Goal: Check status: Check status

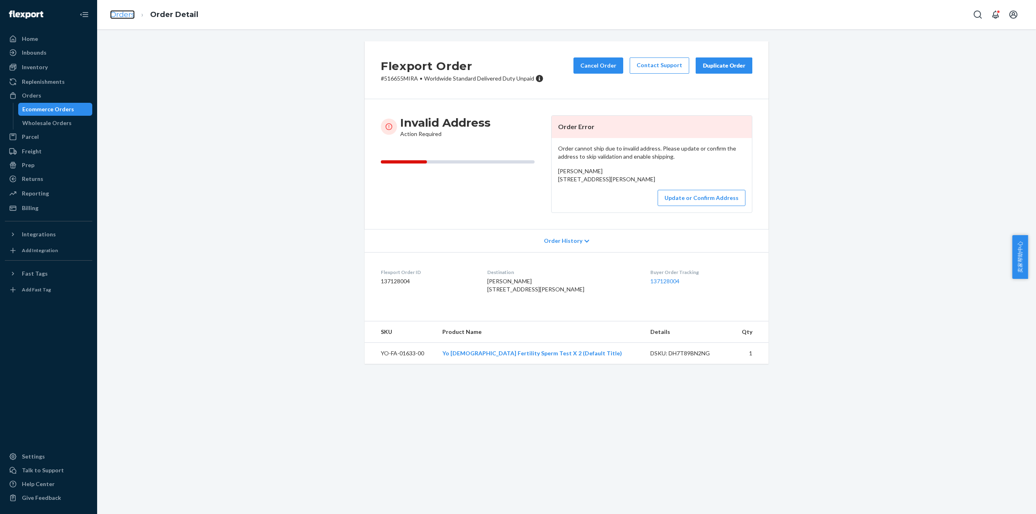
click at [119, 15] on link "Orders" at bounding box center [122, 14] width 25 height 9
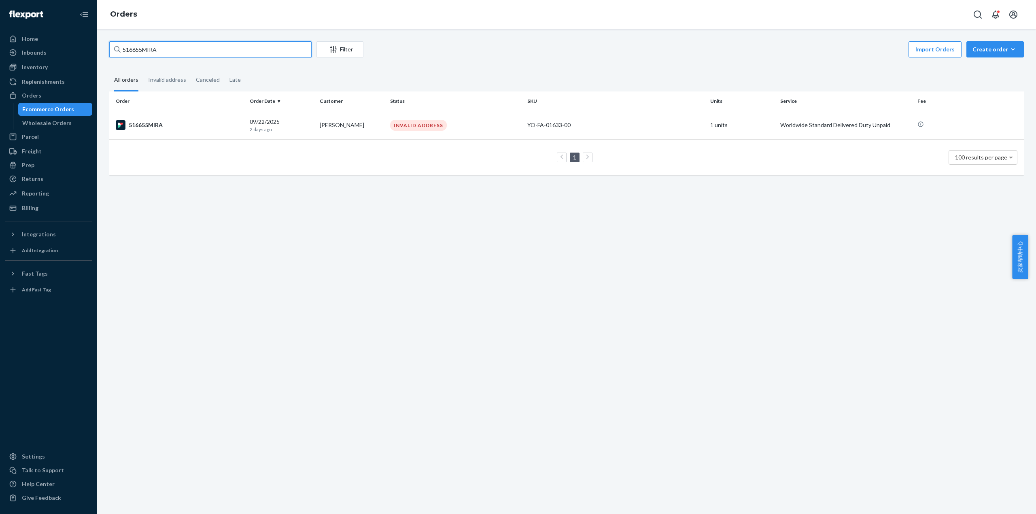
drag, startPoint x: 175, startPoint y: 49, endPoint x: 111, endPoint y: 49, distance: 64.8
click at [111, 49] on input "516655MIRA" at bounding box center [210, 49] width 202 height 16
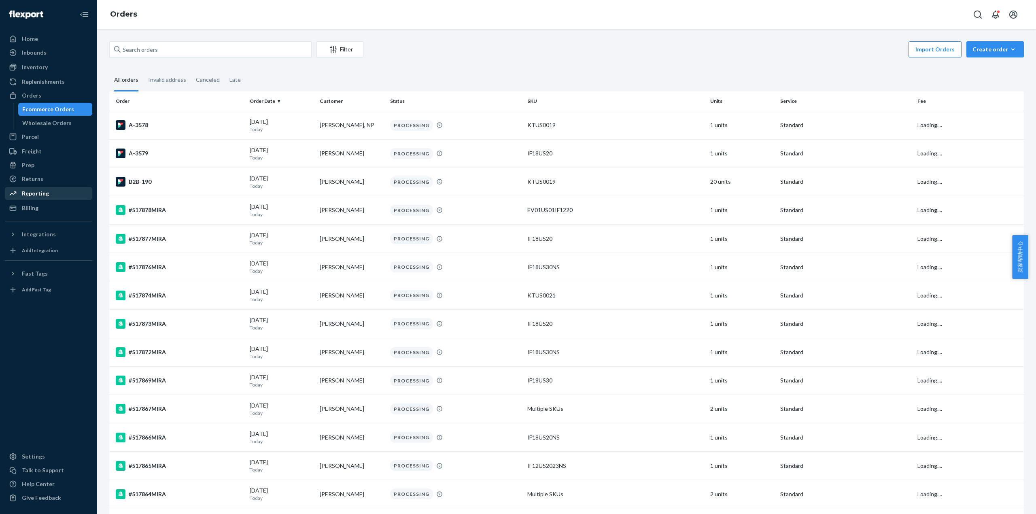
click at [49, 198] on div "Reporting" at bounding box center [49, 193] width 86 height 11
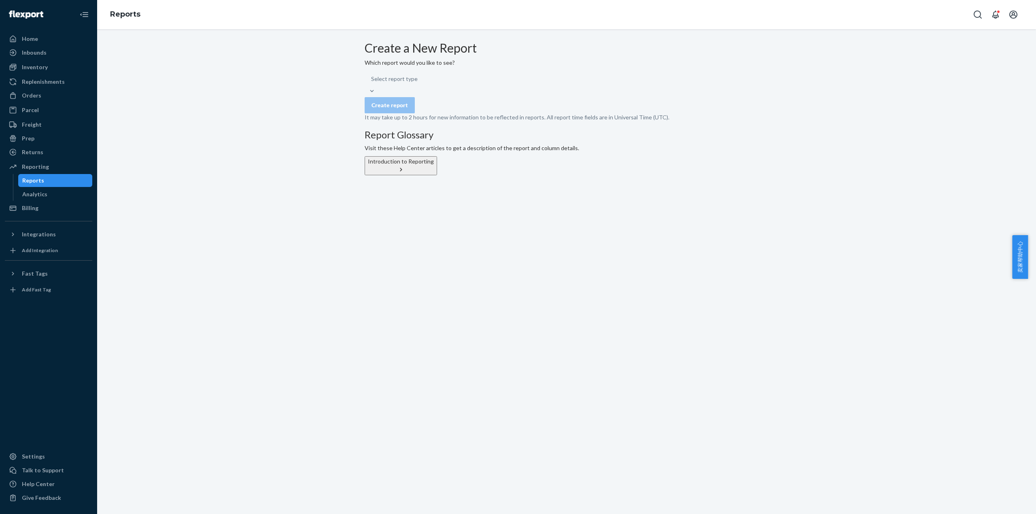
click at [495, 95] on div "Select report type" at bounding box center [567, 83] width 404 height 24
click at [537, 111] on form "Create a New Report Which report would you like to see? Select report type Crea…" at bounding box center [567, 81] width 404 height 80
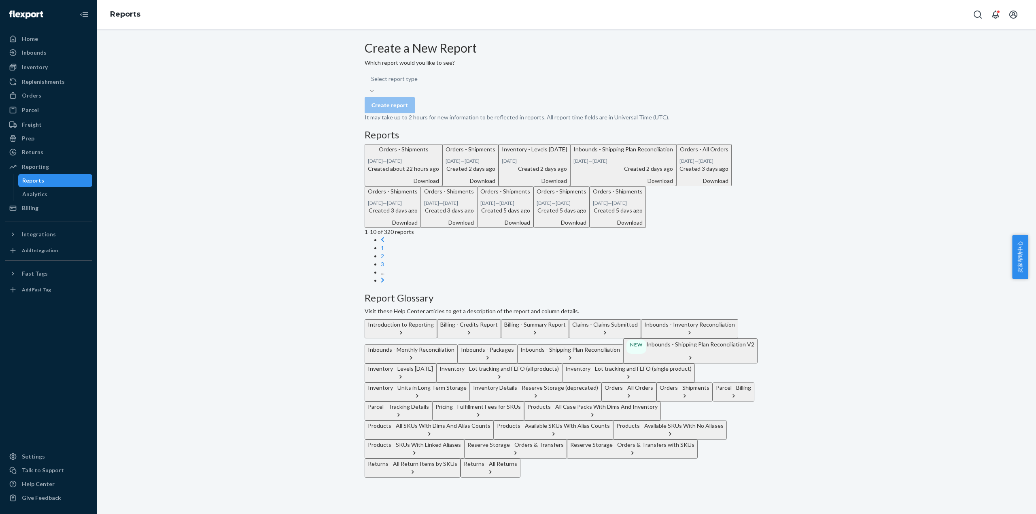
click at [379, 95] on div at bounding box center [372, 91] width 15 height 8
click at [419, 83] on input "Select report type" at bounding box center [418, 79] width 1 height 8
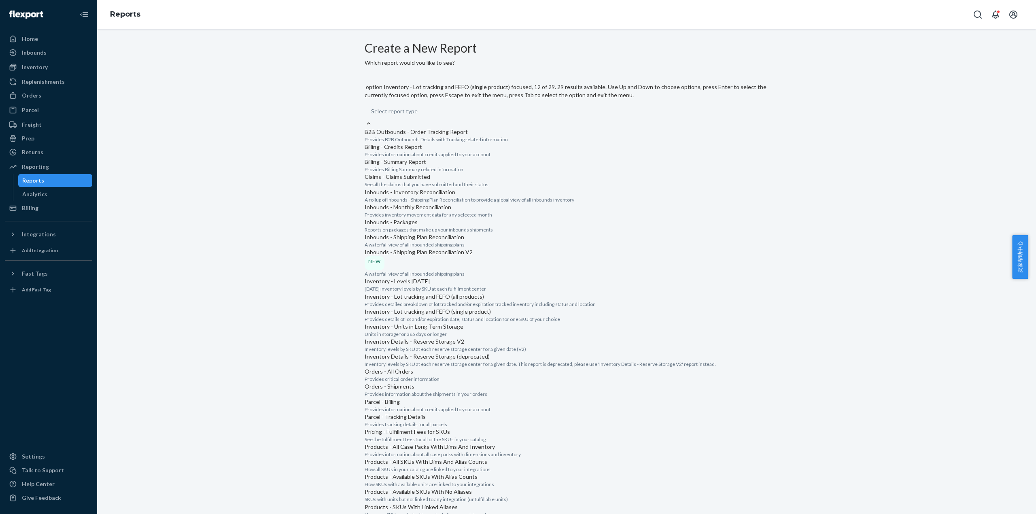
scroll to position [486, 0]
click at [451, 383] on div "Orders - Shipments" at bounding box center [567, 387] width 404 height 8
click at [419, 115] on input "option Orders - Shipments focused, 17 of 29. 29 results available. Use Up and D…" at bounding box center [418, 111] width 1 height 8
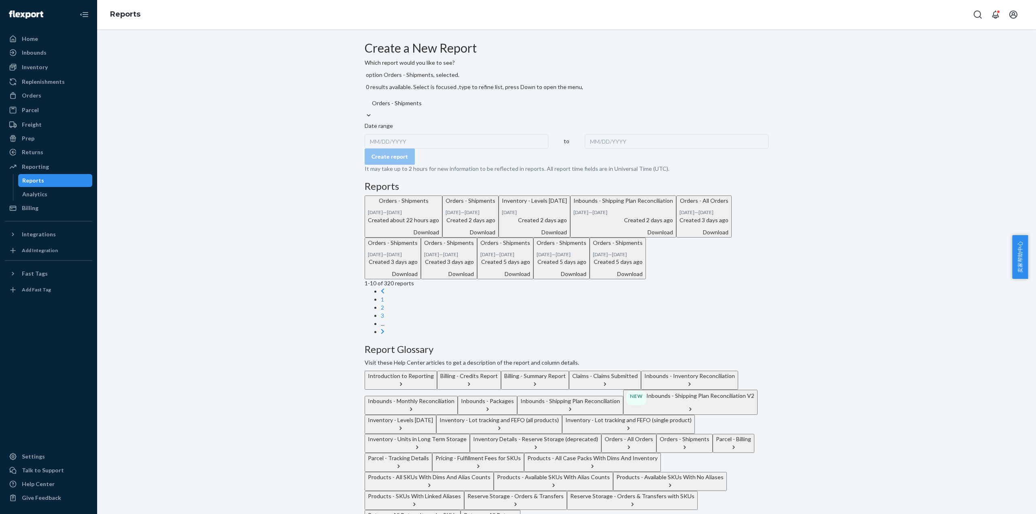
click at [412, 138] on div "MM/DD/YYYY" at bounding box center [457, 141] width 184 height 15
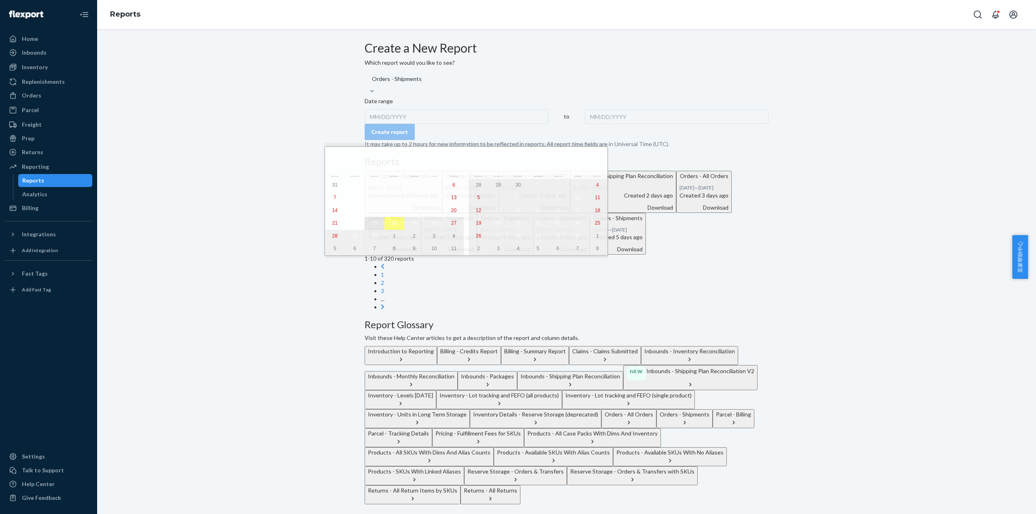
click at [372, 226] on abbr "23" at bounding box center [374, 223] width 5 height 6
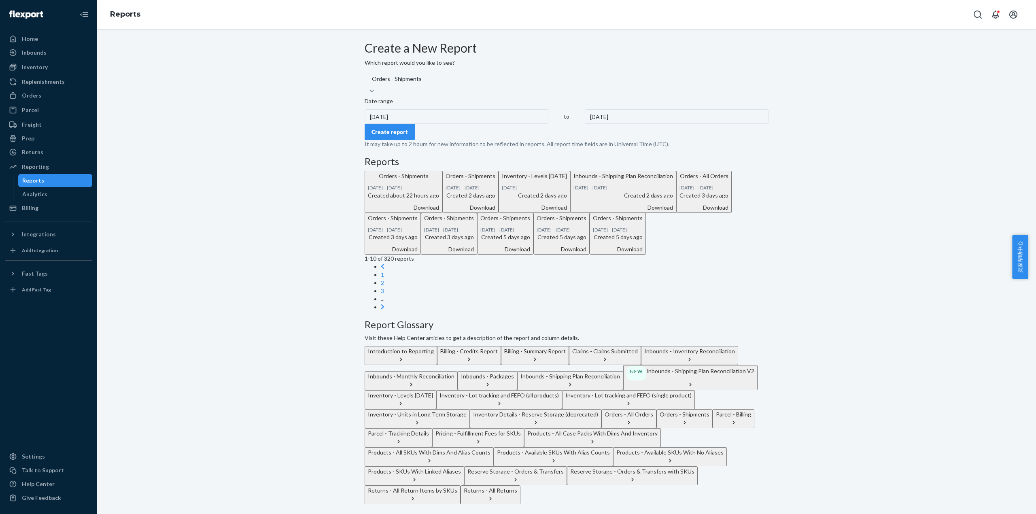
click at [394, 136] on div "Create report" at bounding box center [390, 132] width 36 height 8
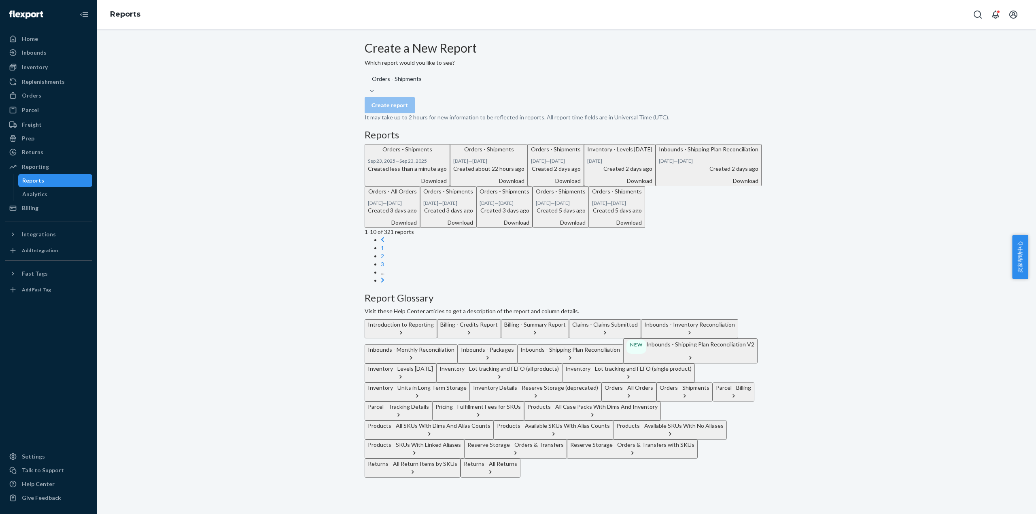
click at [447, 185] on div "Download" at bounding box center [407, 181] width 79 height 8
drag, startPoint x: 52, startPoint y: 91, endPoint x: 213, endPoint y: 38, distance: 169.5
click at [52, 92] on div "Orders" at bounding box center [49, 95] width 86 height 11
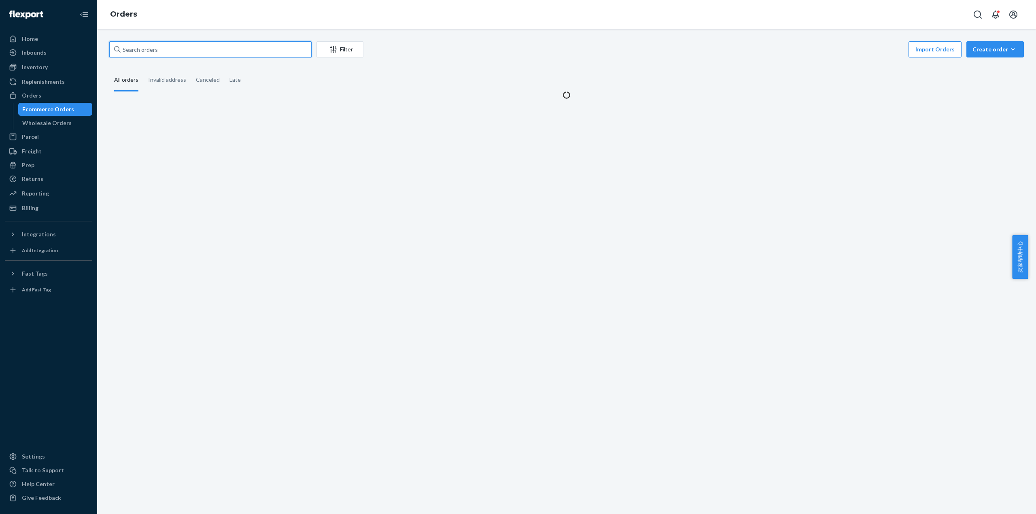
drag, startPoint x: 164, startPoint y: 49, endPoint x: 155, endPoint y: 49, distance: 8.9
click at [155, 49] on input "text" at bounding box center [210, 49] width 202 height 16
paste input "501063MIRA"
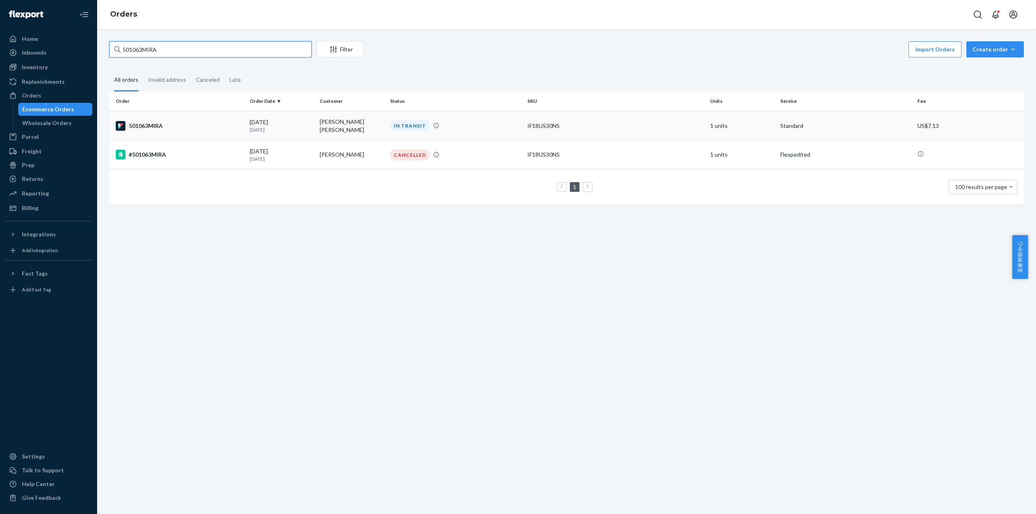
type input "501063MIRA"
click at [148, 125] on div "501063MIRA" at bounding box center [180, 126] width 128 height 10
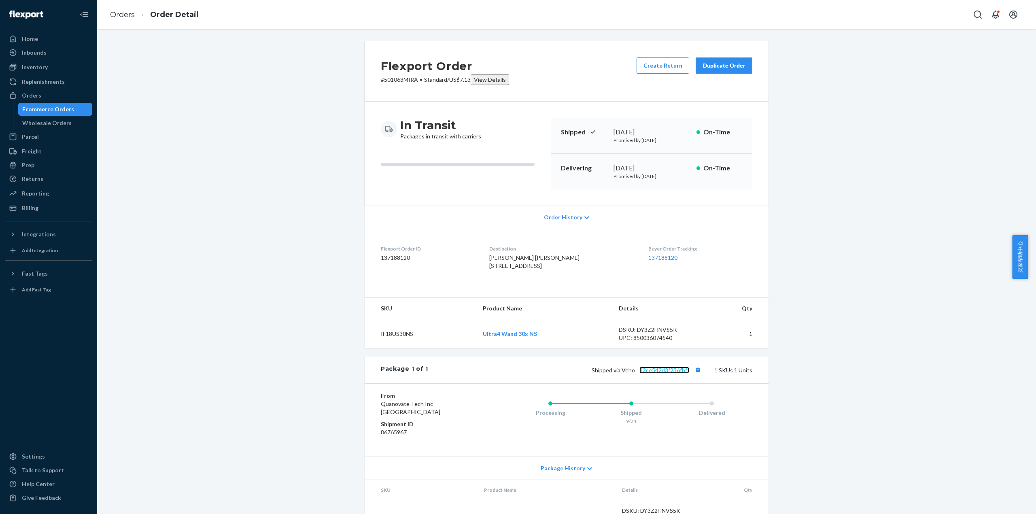
click at [664, 374] on link "82ce542d3f236fbff" at bounding box center [665, 370] width 50 height 7
click at [130, 17] on link "Orders" at bounding box center [122, 14] width 25 height 9
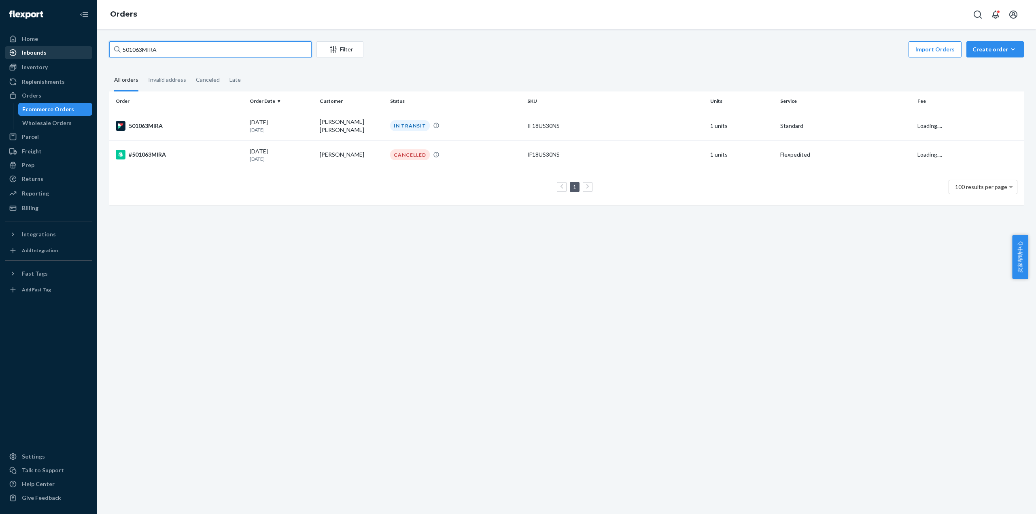
drag, startPoint x: 174, startPoint y: 49, endPoint x: 139, endPoint y: 62, distance: 36.6
click at [62, 57] on div "Home Inbounds Shipping Plans Problems Inventory Products Replenishments Orders …" at bounding box center [518, 257] width 1036 height 514
paste input "1575"
type input "515753MIRA"
click at [151, 127] on div "515753MIRA-1" at bounding box center [180, 125] width 128 height 10
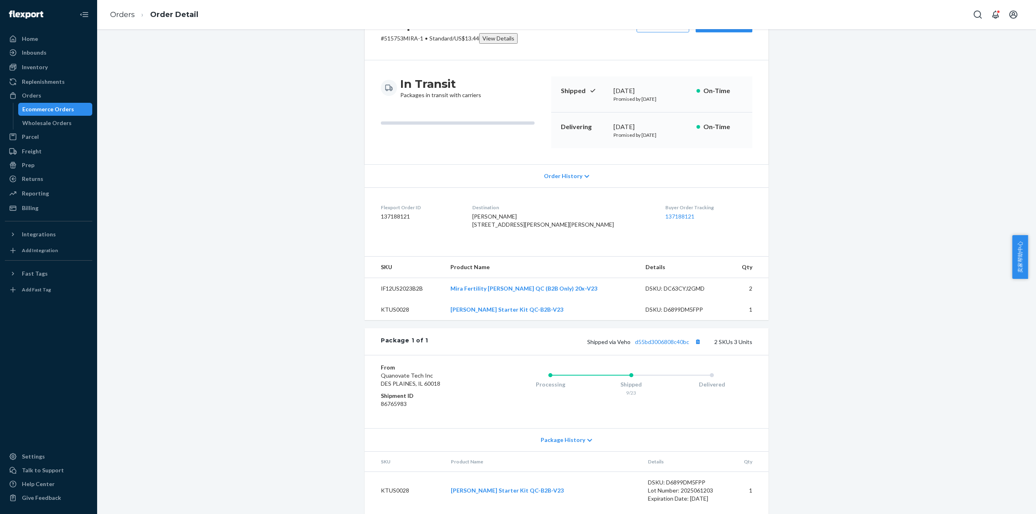
scroll to position [54, 0]
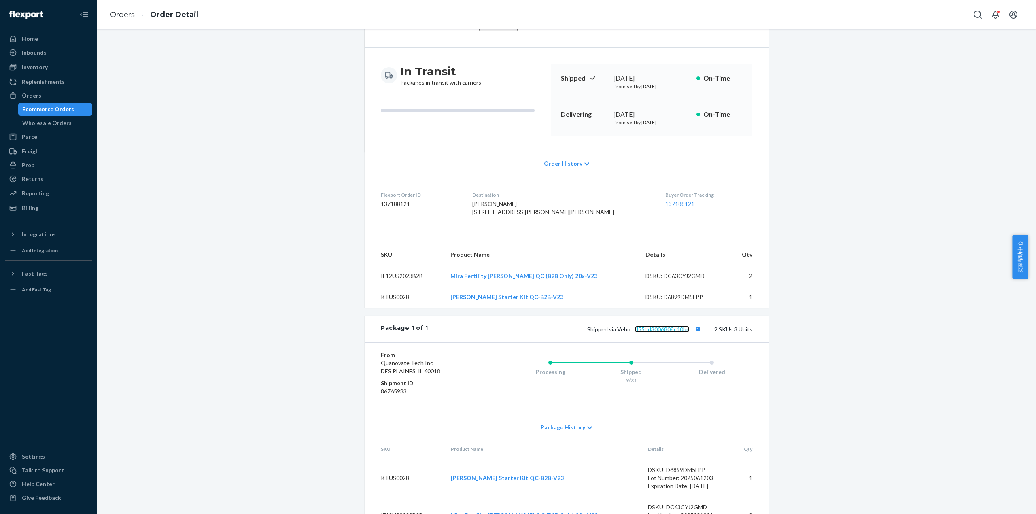
click at [672, 333] on link "d55bd3006808c40bc" at bounding box center [662, 329] width 54 height 7
click at [122, 14] on link "Orders" at bounding box center [122, 14] width 25 height 9
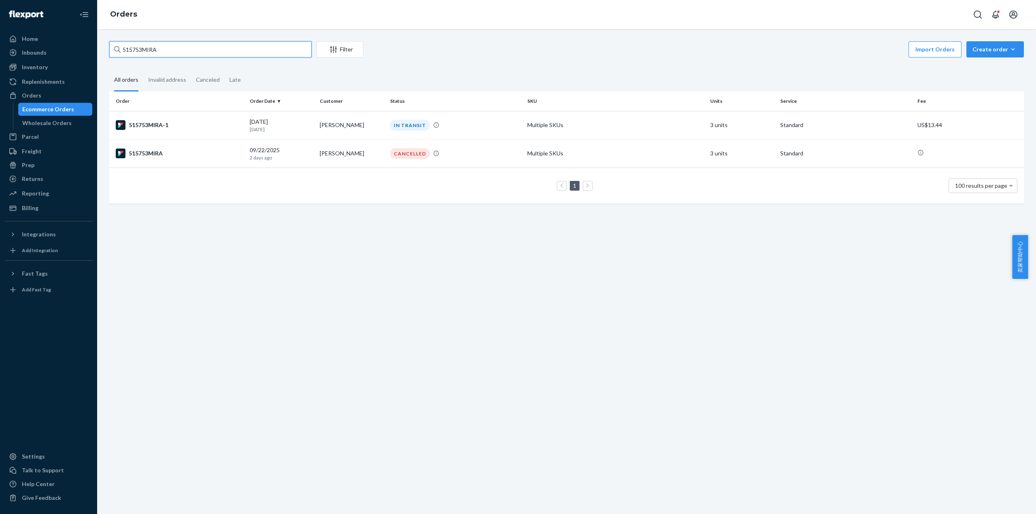
click at [149, 48] on input "515753MIRA" at bounding box center [210, 49] width 202 height 16
click at [153, 128] on div "515753MIRA-1" at bounding box center [180, 125] width 128 height 10
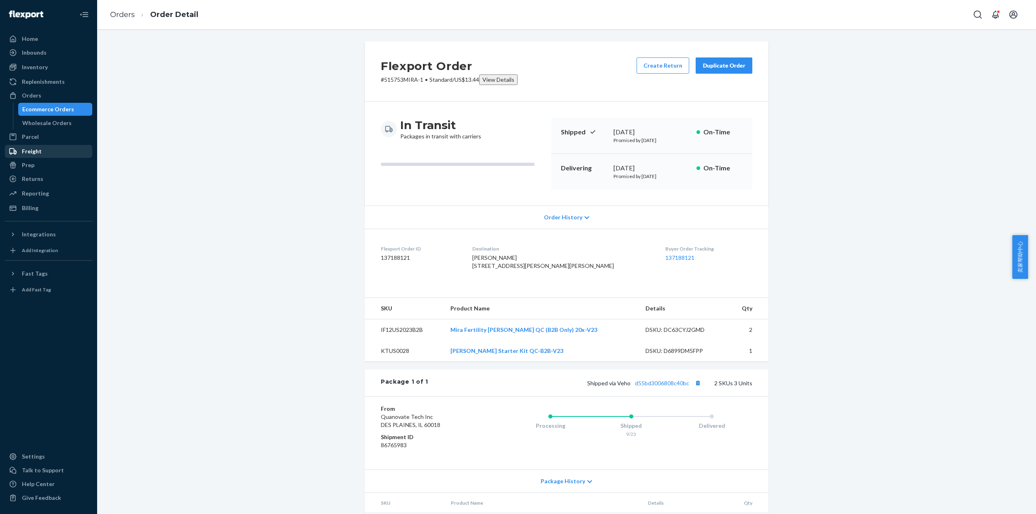
drag, startPoint x: 41, startPoint y: 145, endPoint x: 30, endPoint y: 150, distance: 12.3
drag, startPoint x: 30, startPoint y: 150, endPoint x: 13, endPoint y: 156, distance: 17.7
drag, startPoint x: 13, startPoint y: 156, endPoint x: 0, endPoint y: 156, distance: 13.4
drag, startPoint x: 0, startPoint y: 157, endPoint x: 1, endPoint y: 164, distance: 6.9
drag, startPoint x: 1, startPoint y: 164, endPoint x: 3, endPoint y: 143, distance: 22.0
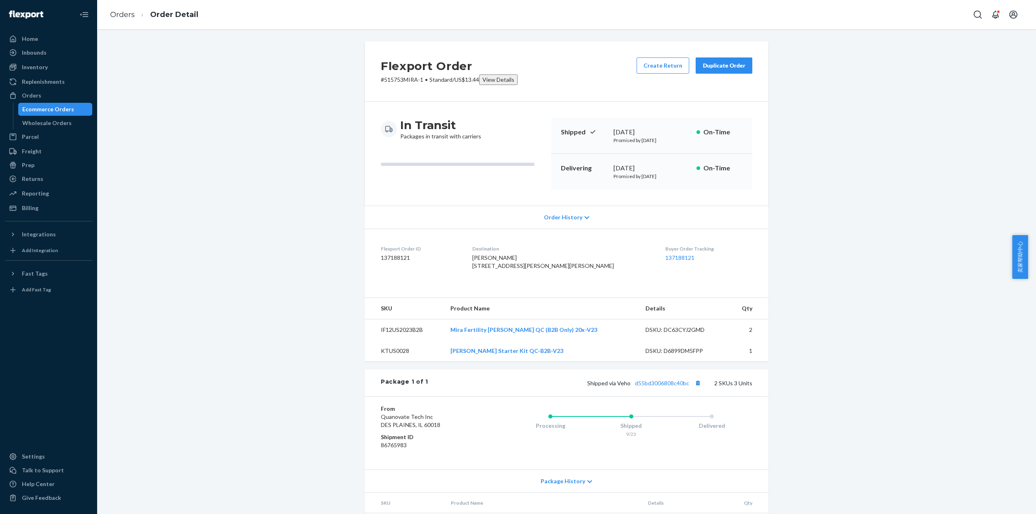
click at [0, 144] on div "Home Inbounds Shipping Plans Problems Inventory Products Replenishments Orders …" at bounding box center [48, 257] width 97 height 514
drag, startPoint x: 0, startPoint y: 144, endPoint x: 32, endPoint y: 17, distance: 131.5
drag, startPoint x: 32, startPoint y: 17, endPoint x: 362, endPoint y: 170, distance: 363.7
click at [365, 171] on div "In Transit Packages in transit with carriers Shipped [DATE] Promised by [DATE] …" at bounding box center [567, 154] width 404 height 104
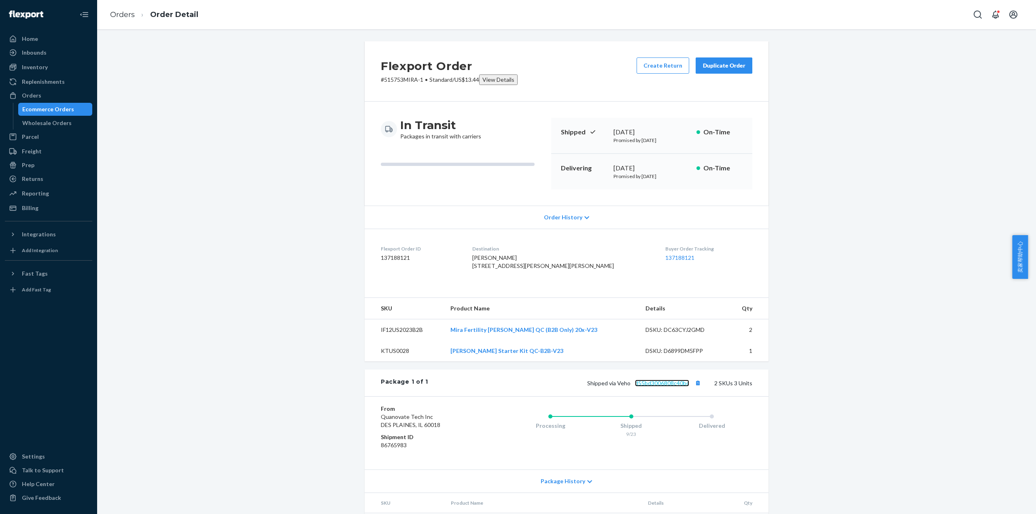
click at [669, 387] on link "d55bd3006808c40bc" at bounding box center [662, 383] width 54 height 7
click at [116, 17] on link "Orders" at bounding box center [122, 14] width 25 height 9
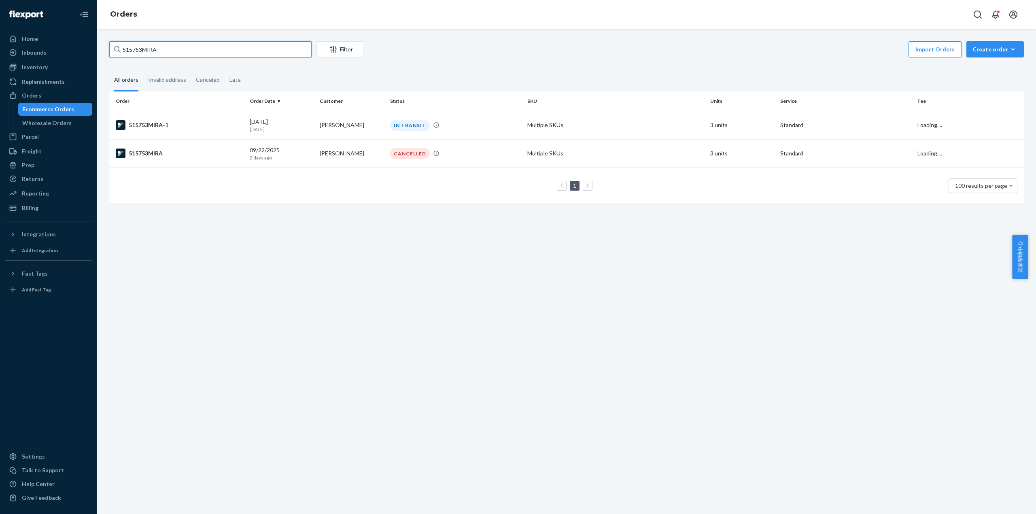
drag, startPoint x: 171, startPoint y: 47, endPoint x: 96, endPoint y: 51, distance: 74.6
click at [96, 51] on div "Home Inbounds Shipping Plans Problems Inventory Products Replenishments Orders …" at bounding box center [518, 257] width 1036 height 514
paste input "6690"
type input "516690MIRA"
click at [155, 121] on div "516690MIRA-1" at bounding box center [180, 125] width 128 height 10
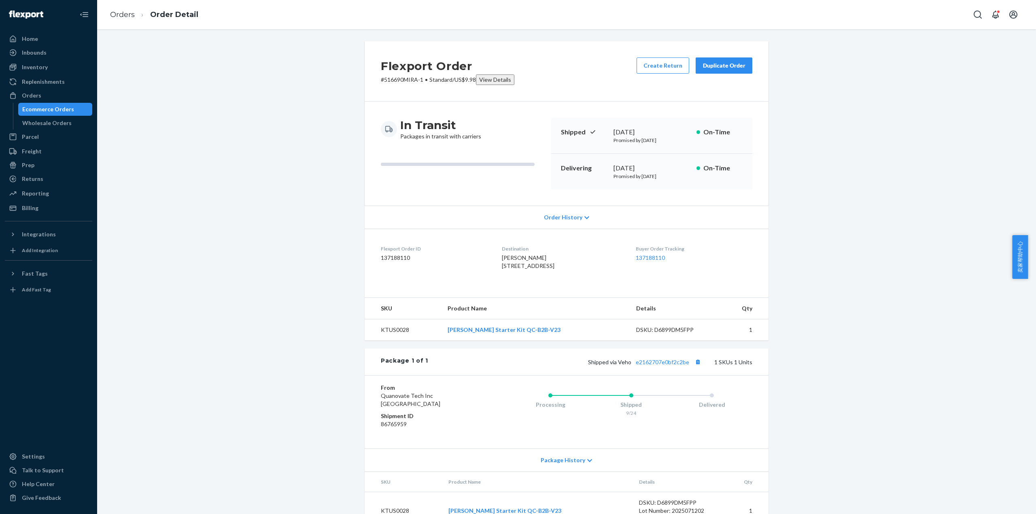
click at [668, 367] on div "Shipped via Veho e2162707e0bf2c2be 1 SKUs 1 Units" at bounding box center [590, 362] width 324 height 11
click at [668, 366] on link "e2162707e0bf2c2be" at bounding box center [662, 362] width 53 height 7
click at [130, 17] on link "Orders" at bounding box center [122, 14] width 25 height 9
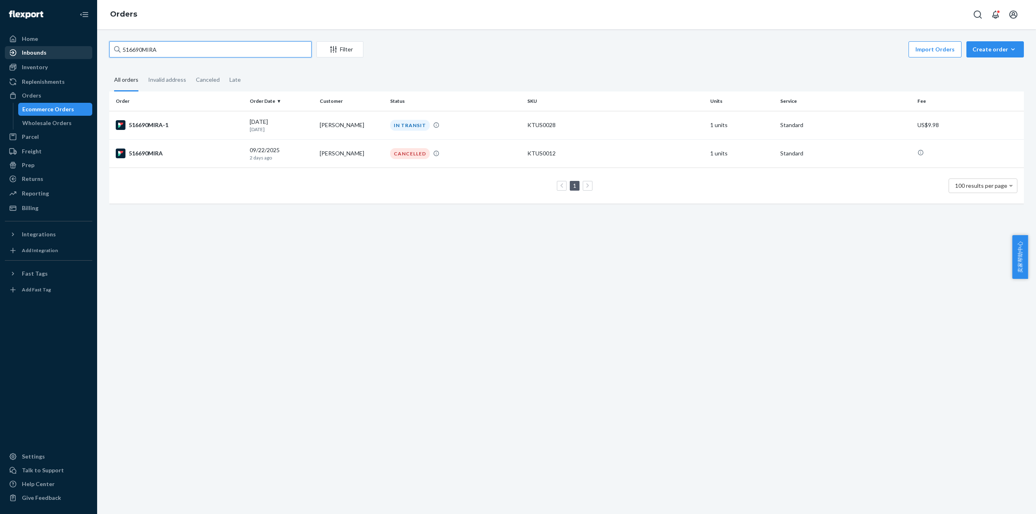
drag, startPoint x: 170, startPoint y: 46, endPoint x: 85, endPoint y: 49, distance: 85.9
click at [85, 49] on div "Home Inbounds Shipping Plans Problems Inventory Products Replenishments Orders …" at bounding box center [518, 257] width 1036 height 514
paste input "894"
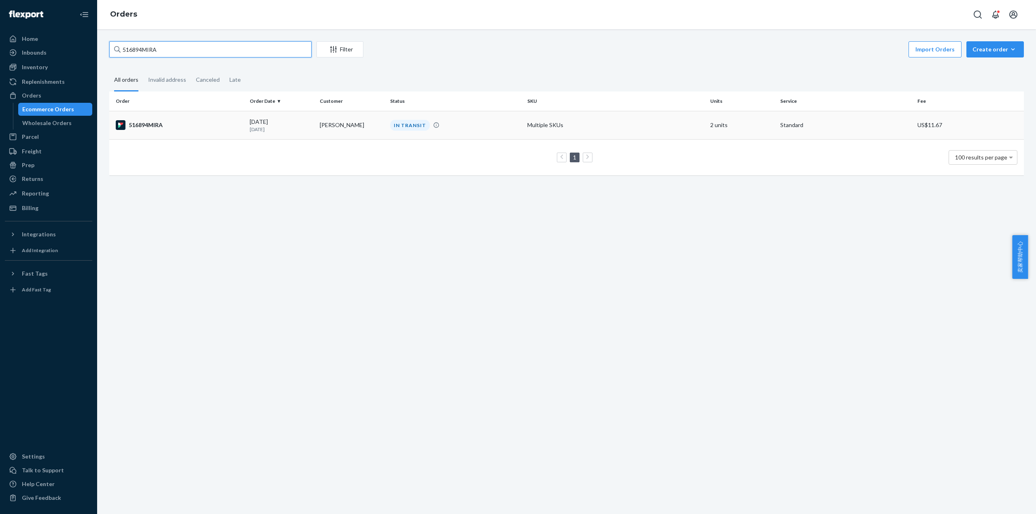
type input "516894MIRA"
click at [155, 121] on div "516894MIRA" at bounding box center [180, 125] width 128 height 10
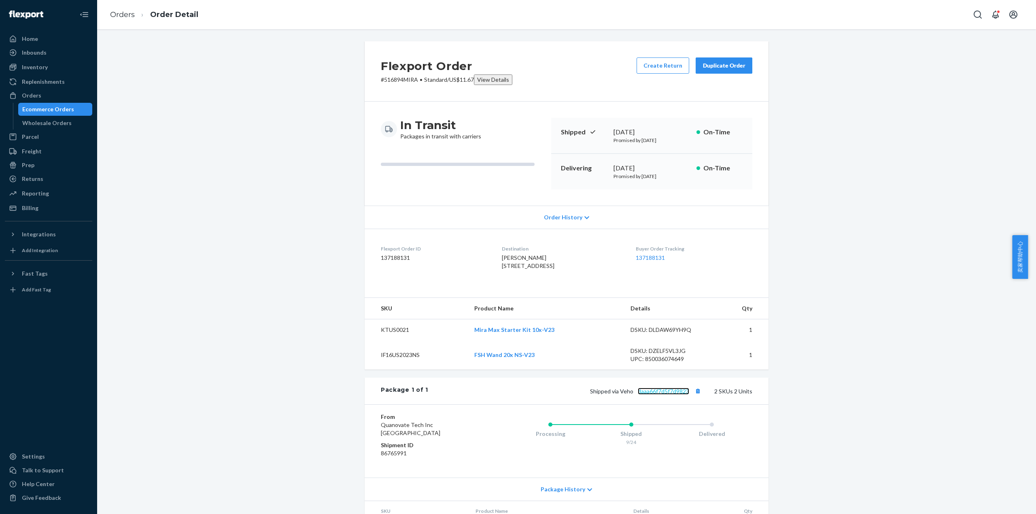
click at [668, 395] on link "daaa66f7d5f7d9823" at bounding box center [663, 391] width 51 height 7
